Goal: Task Accomplishment & Management: Use online tool/utility

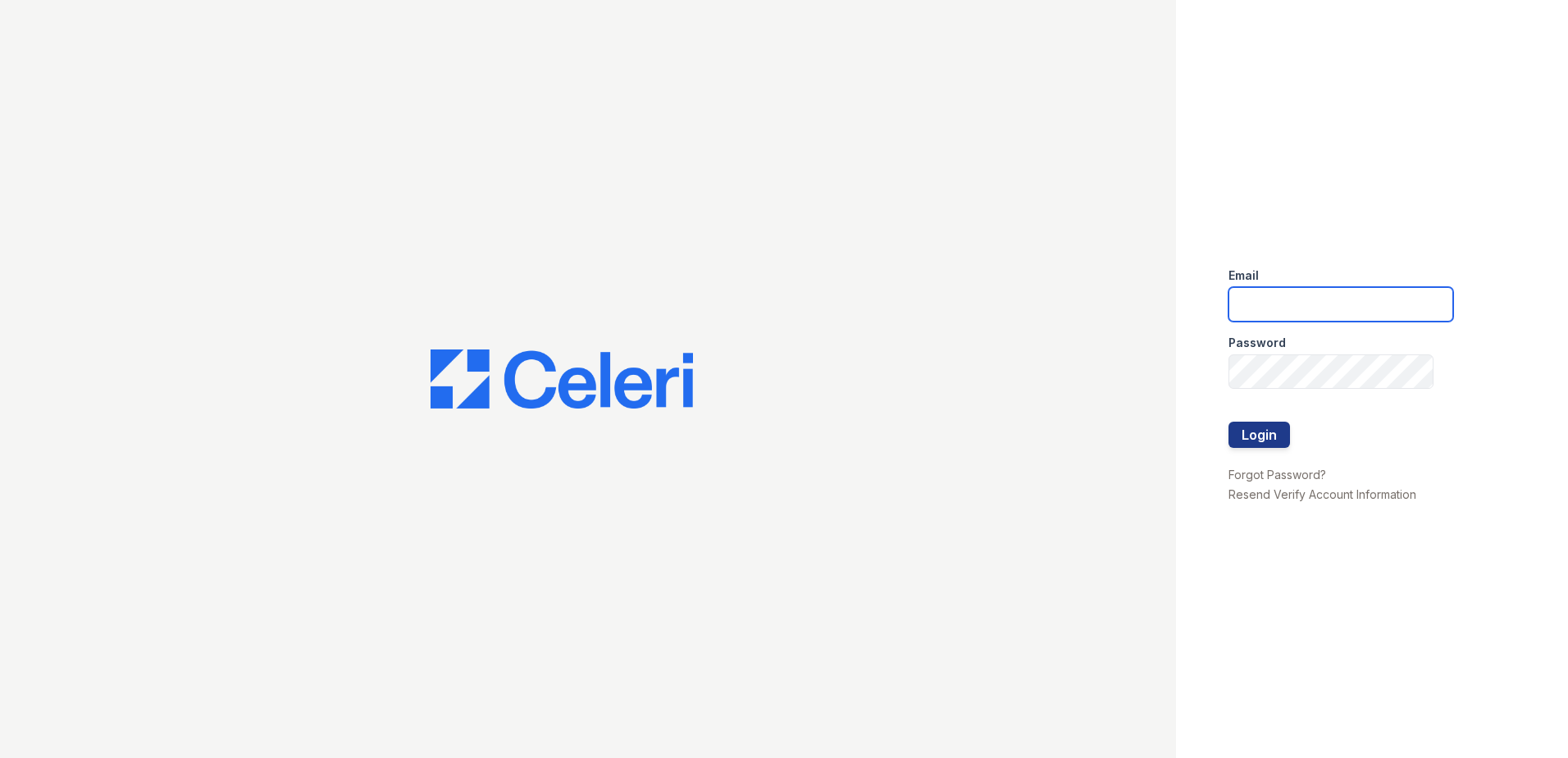
click at [1320, 310] on input "email" at bounding box center [1341, 303] width 224 height 34
type input "[PERSON_NAME][EMAIL_ADDRESS][PERSON_NAME][DOMAIN_NAME]"
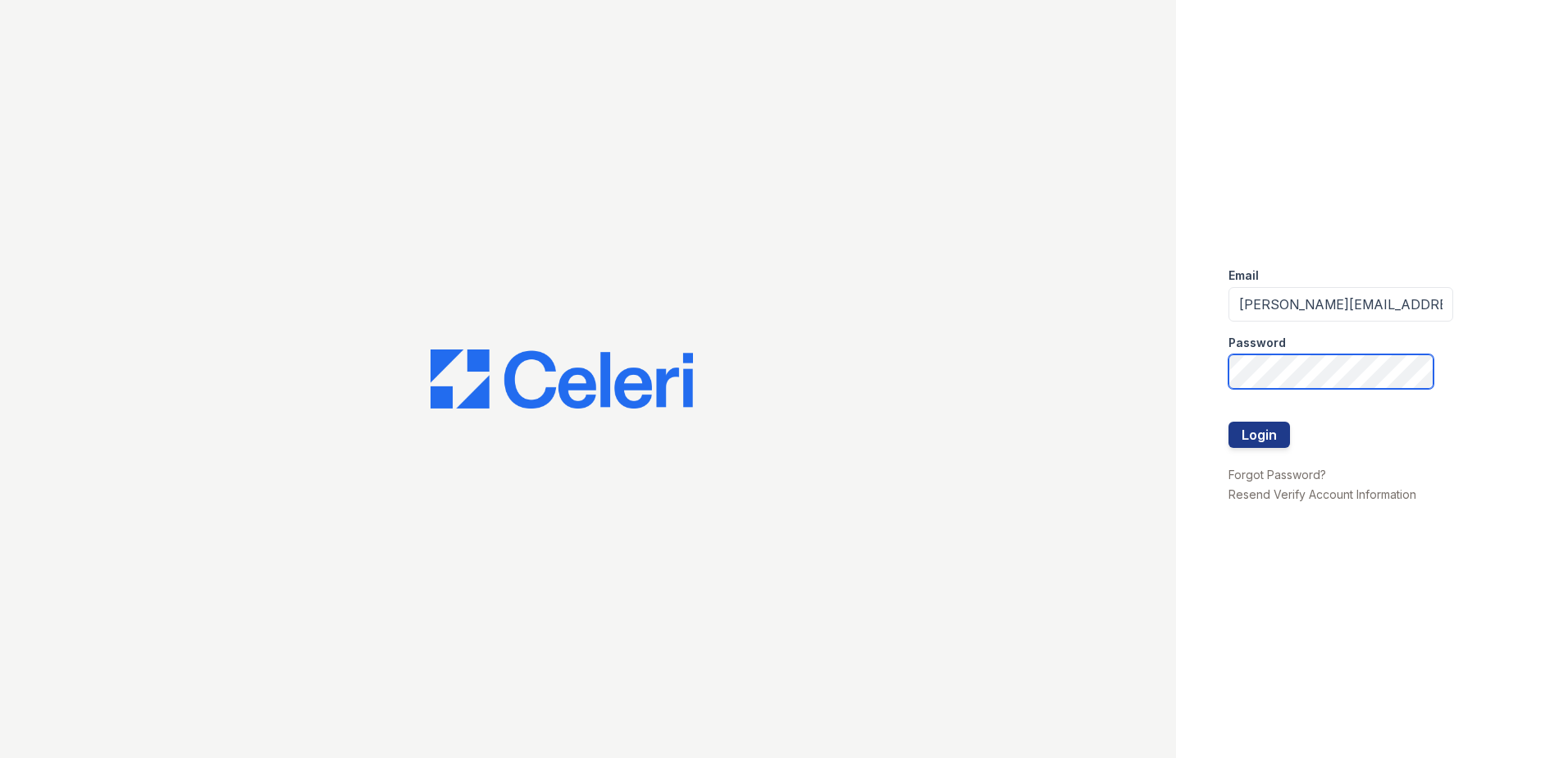
click at [1229, 421] on button "Login" at bounding box center [1260, 435] width 61 height 27
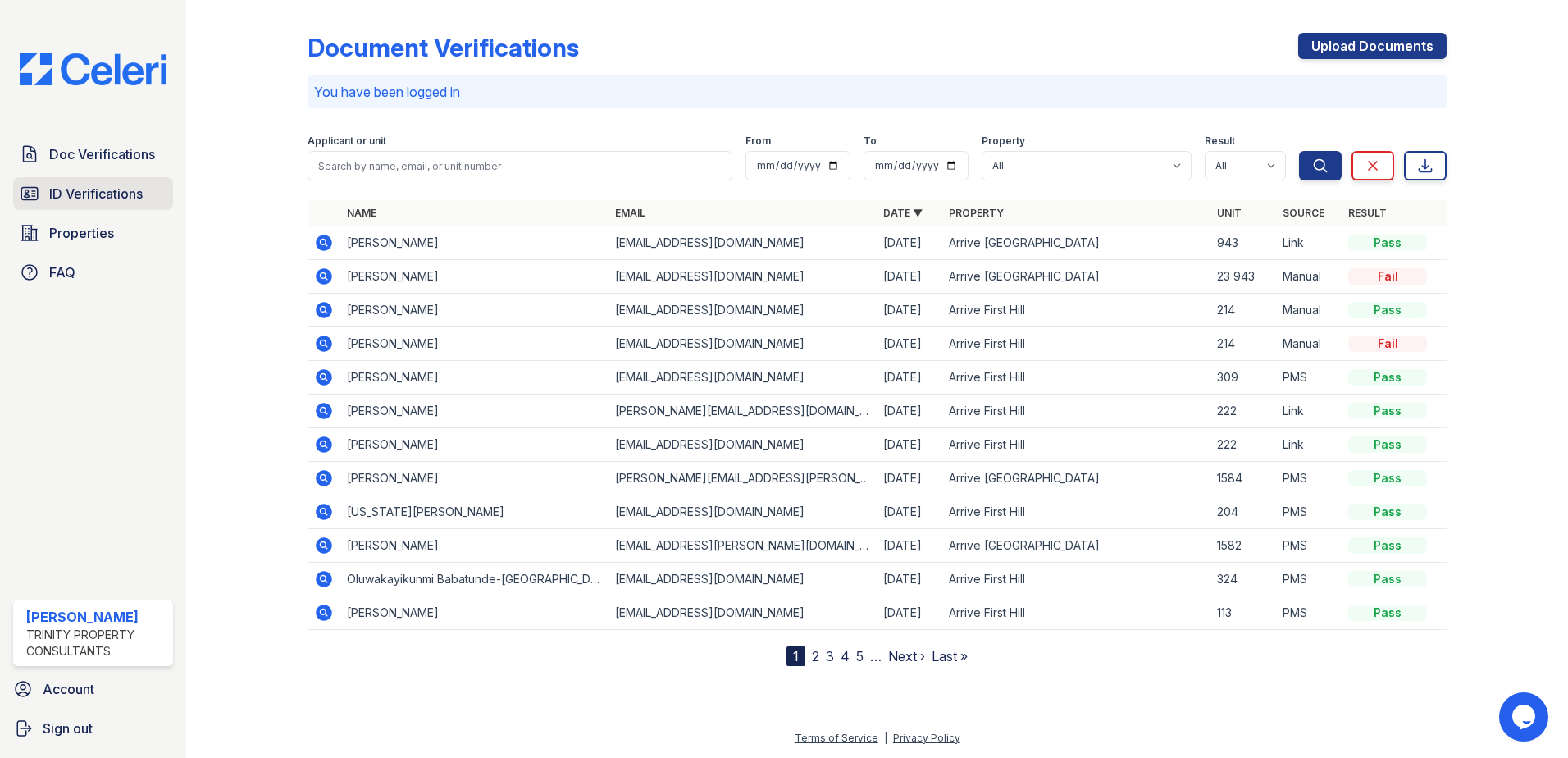
click at [104, 199] on span "ID Verifications" at bounding box center [96, 194] width 94 height 20
